Goal: Task Accomplishment & Management: Manage account settings

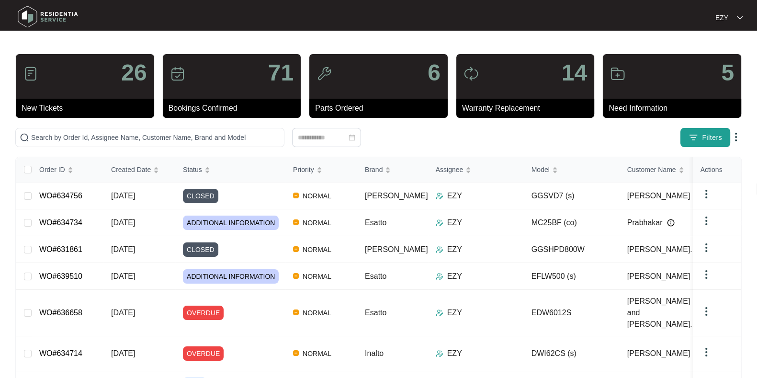
click at [717, 134] on span "Filters" at bounding box center [712, 138] width 20 height 10
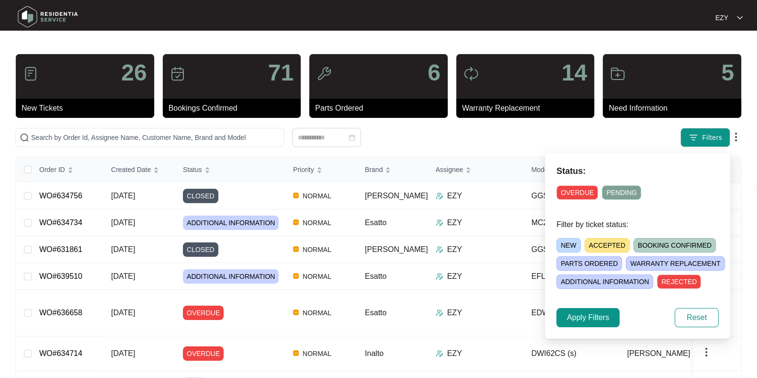
click at [562, 248] on span "NEW" at bounding box center [569, 245] width 24 height 14
click at [583, 318] on span "Apply Filters" at bounding box center [588, 317] width 42 height 11
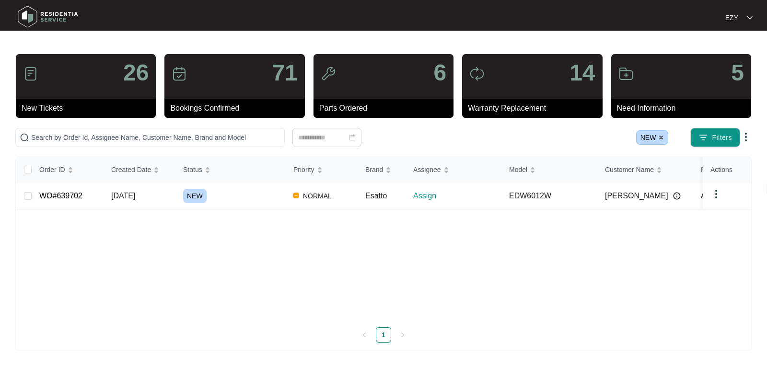
click at [247, 203] on td "NEW" at bounding box center [230, 196] width 110 height 27
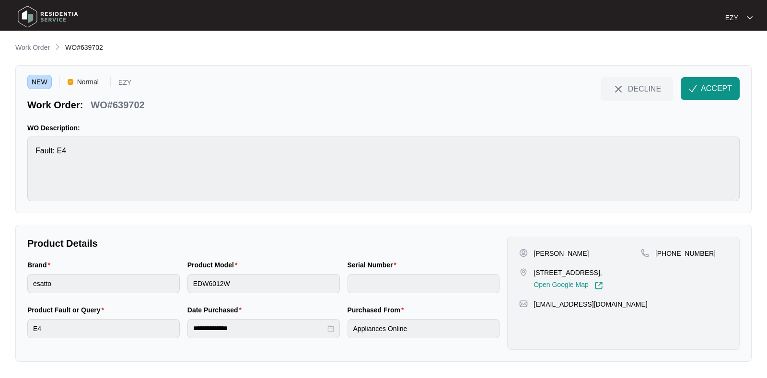
click at [134, 108] on p "WO#639702" at bounding box center [118, 104] width 54 height 13
copy div "WO#639702 DECLINE ACCEPT"
click at [549, 250] on p "[PERSON_NAME]" at bounding box center [560, 254] width 55 height 10
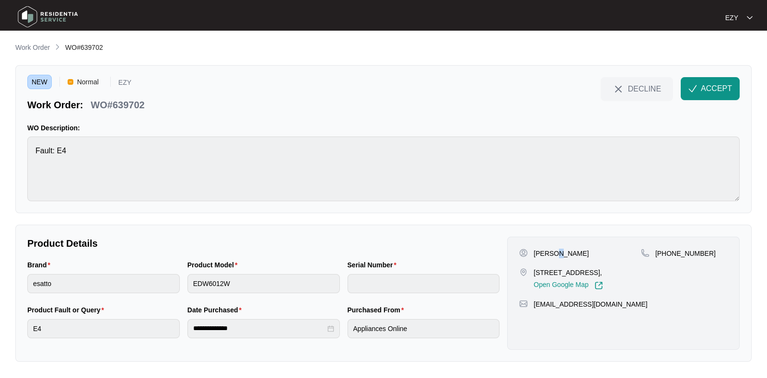
click at [549, 250] on p "[PERSON_NAME]" at bounding box center [560, 254] width 55 height 10
copy p "[PERSON_NAME]"
click at [540, 274] on p "[STREET_ADDRESS]," at bounding box center [567, 273] width 69 height 10
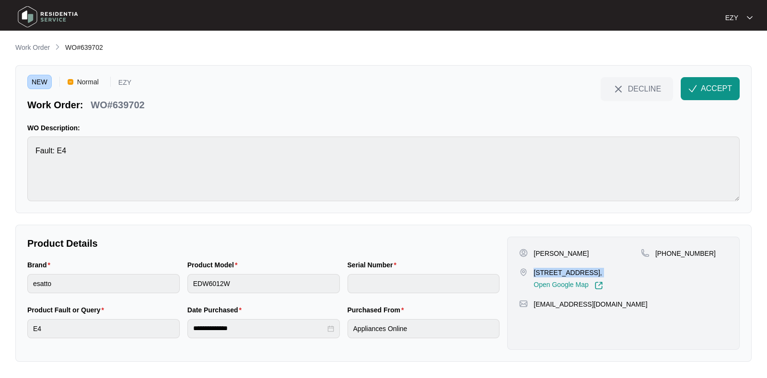
click at [540, 274] on p "[STREET_ADDRESS]," at bounding box center [567, 273] width 69 height 10
copy p "[STREET_ADDRESS],"
click at [544, 272] on p "[STREET_ADDRESS]," at bounding box center [567, 273] width 69 height 10
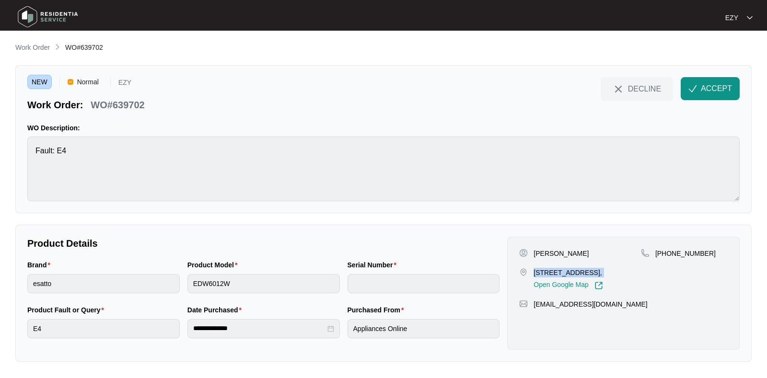
copy p "[STREET_ADDRESS],"
drag, startPoint x: 719, startPoint y: 243, endPoint x: 667, endPoint y: 249, distance: 52.1
click at [667, 249] on div "[PERSON_NAME] [STREET_ADDRESS], Open Google Map [PHONE_NUMBER] [EMAIL_ADDRESS][…" at bounding box center [623, 293] width 232 height 113
copy p "425343963"
click at [699, 92] on button "ACCEPT" at bounding box center [709, 88] width 59 height 23
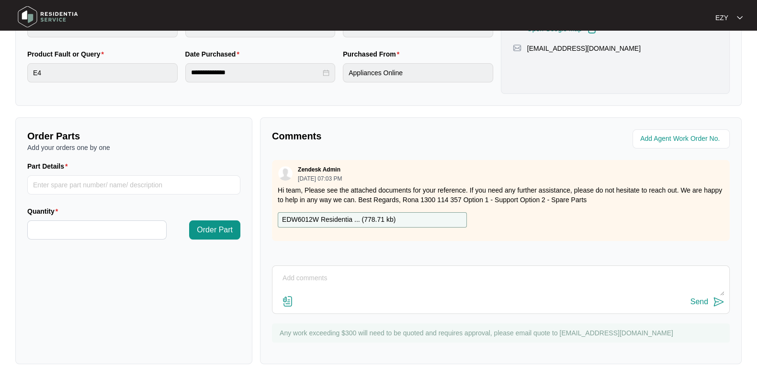
scroll to position [256, 0]
click at [403, 218] on div "EDW6012W Residentia ... ( 778.71 kb )" at bounding box center [372, 219] width 189 height 15
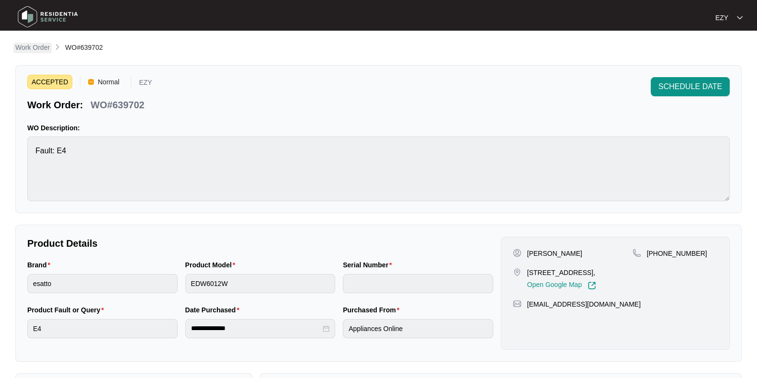
click at [33, 49] on p "Work Order" at bounding box center [32, 48] width 34 height 10
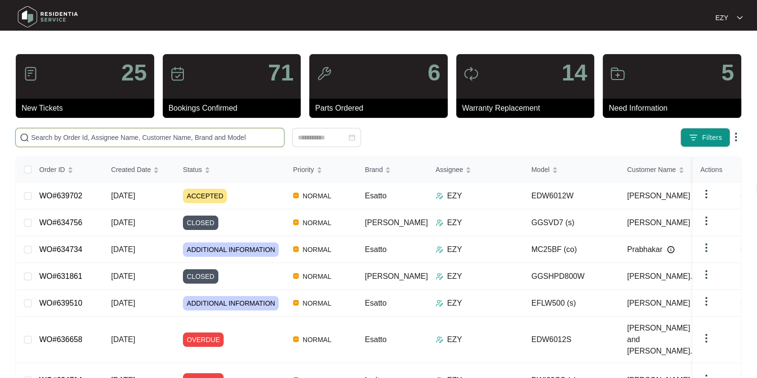
click at [246, 138] on input "text" at bounding box center [155, 137] width 249 height 11
paste input "632357"
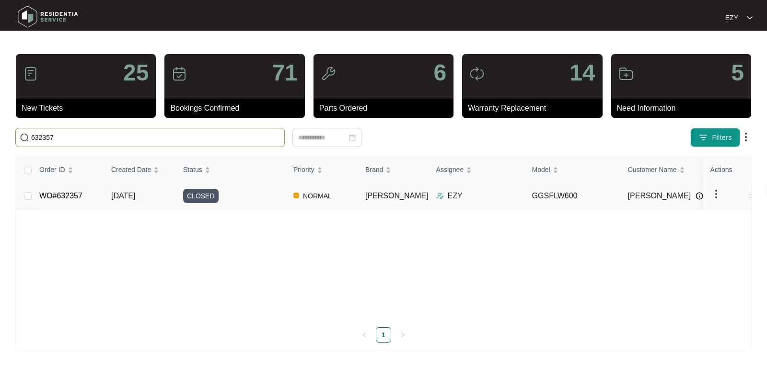
type input "632357"
click at [266, 195] on div "CLOSED" at bounding box center [234, 196] width 103 height 14
